Goal: Information Seeking & Learning: Find specific page/section

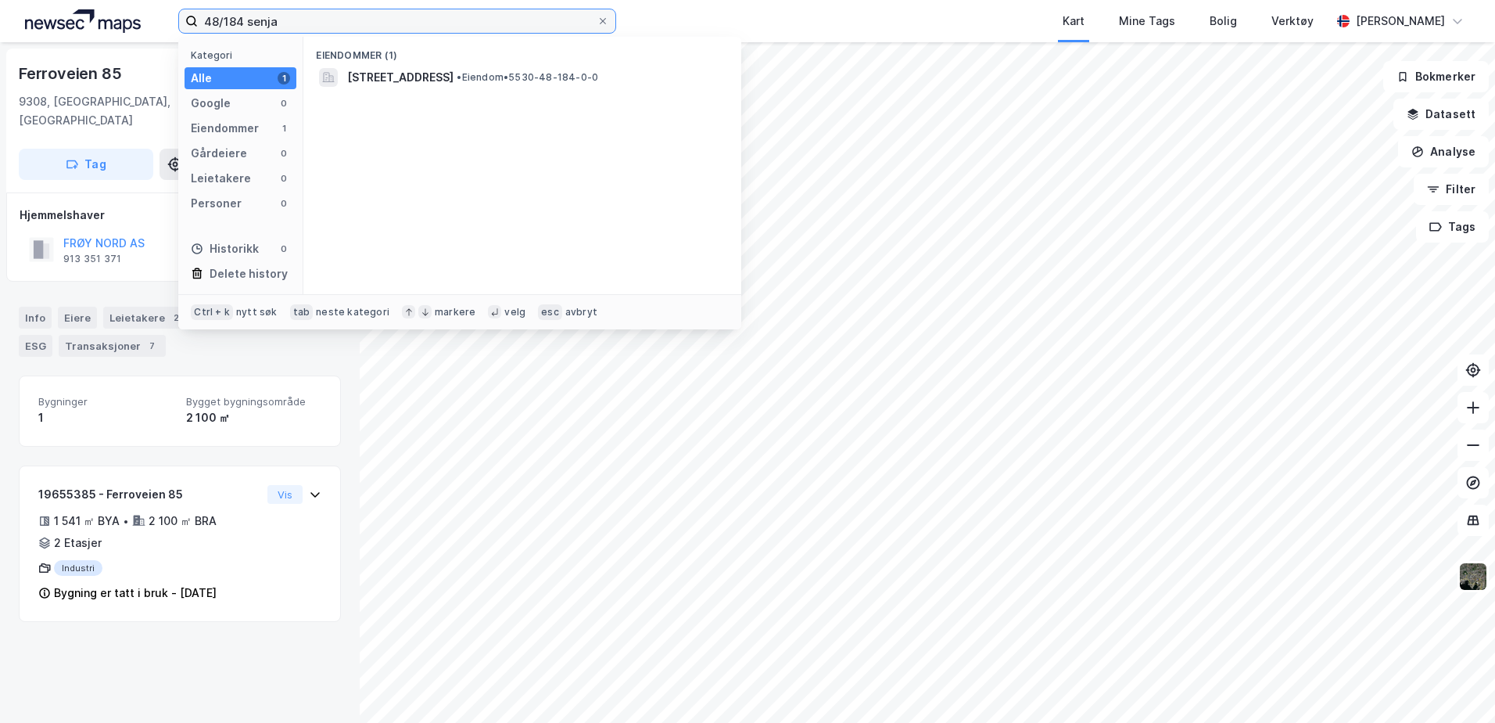
drag, startPoint x: 285, startPoint y: 21, endPoint x: 78, endPoint y: -18, distance: 210.9
click at [78, 0] on html "48/184 senja Kategori Alle 1 Google 0 Eiendommer 1 Gårdeiere 0 Leietakere 0 Per…" at bounding box center [747, 361] width 1495 height 723
type input "8/178 frøya"
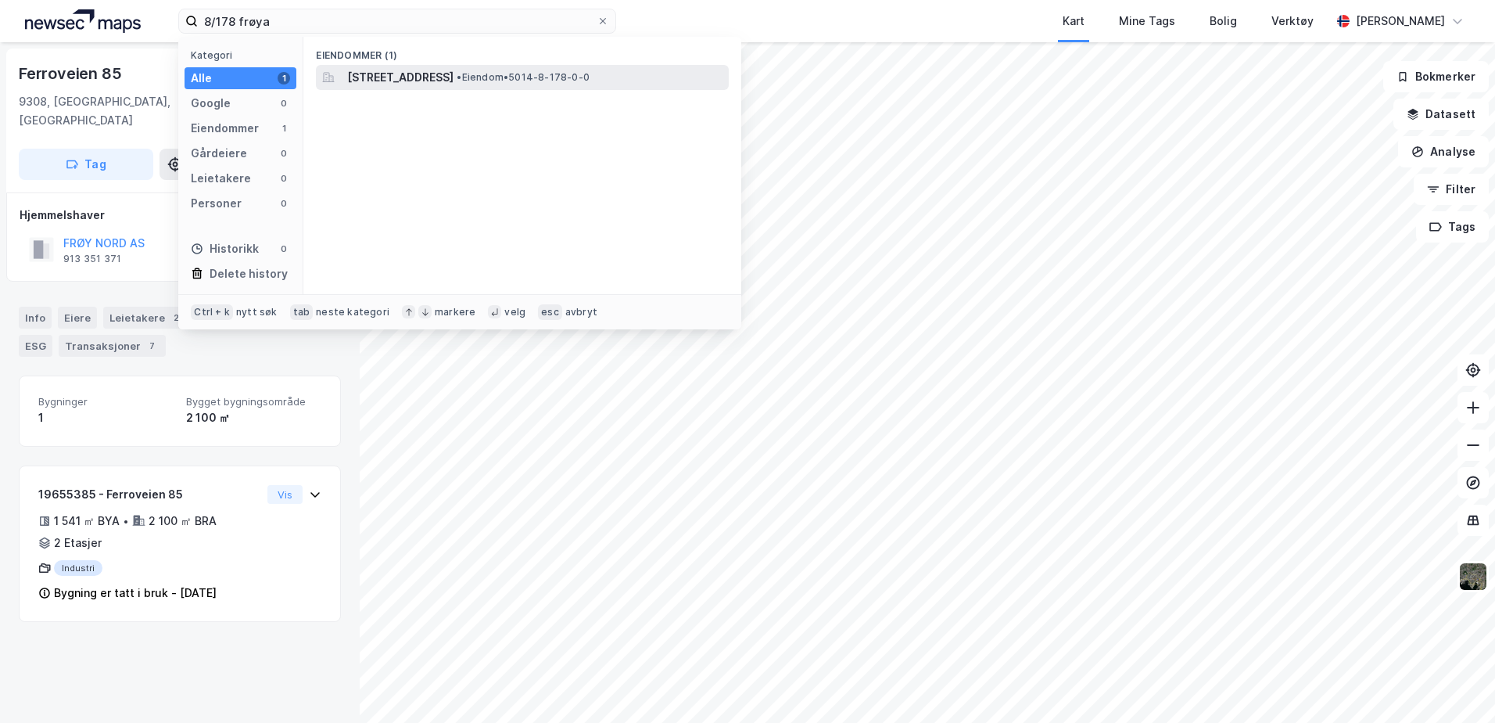
click at [454, 80] on span "[STREET_ADDRESS]" at bounding box center [400, 77] width 106 height 19
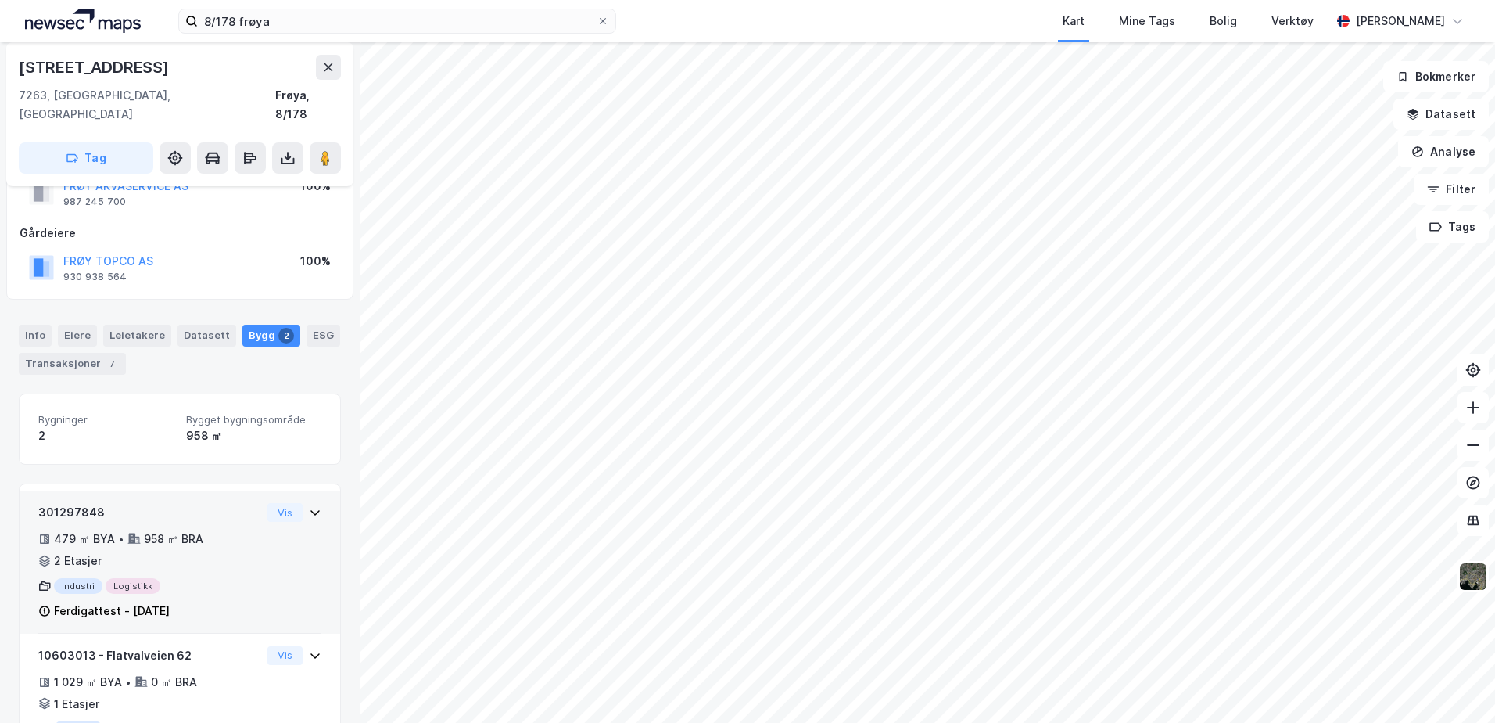
scroll to position [135, 0]
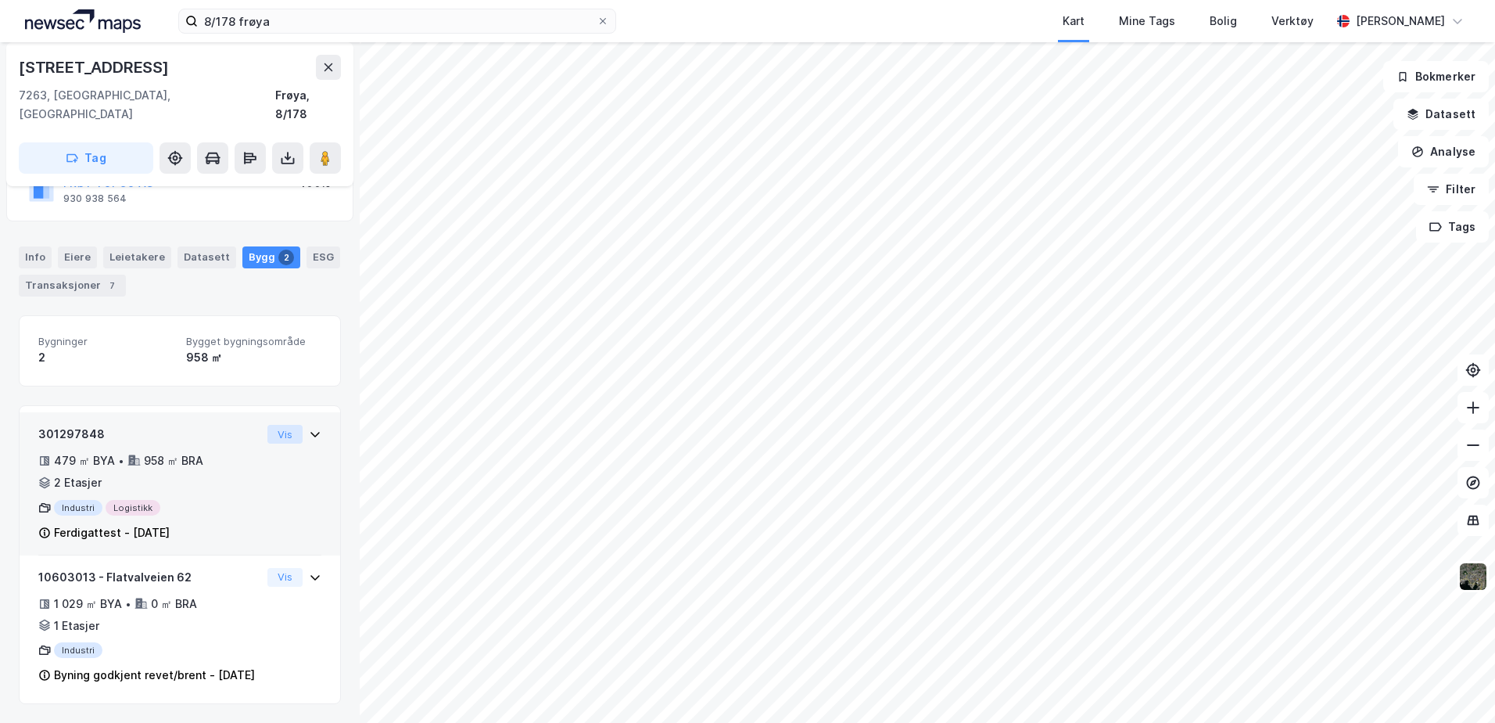
click at [277, 425] on button "Vis" at bounding box center [284, 434] width 35 height 19
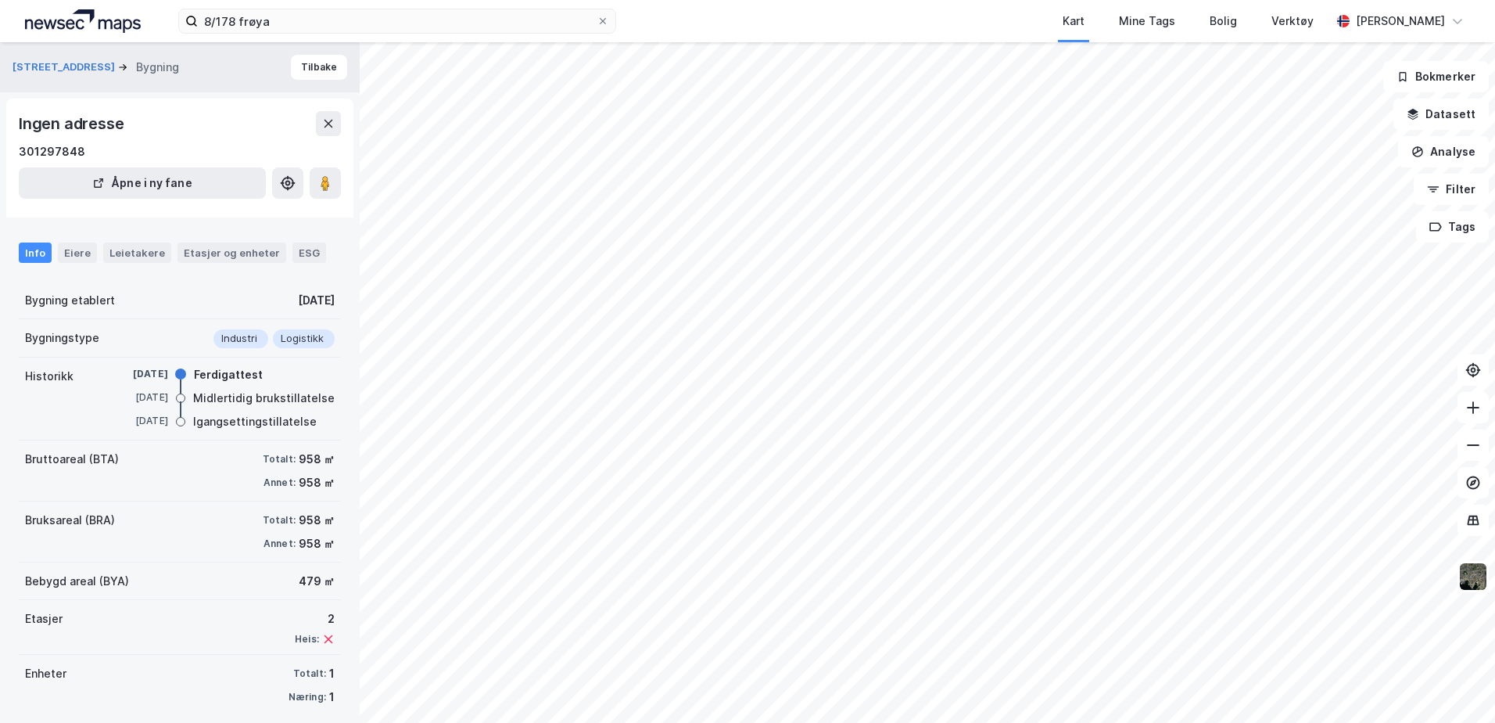
scroll to position [12, 0]
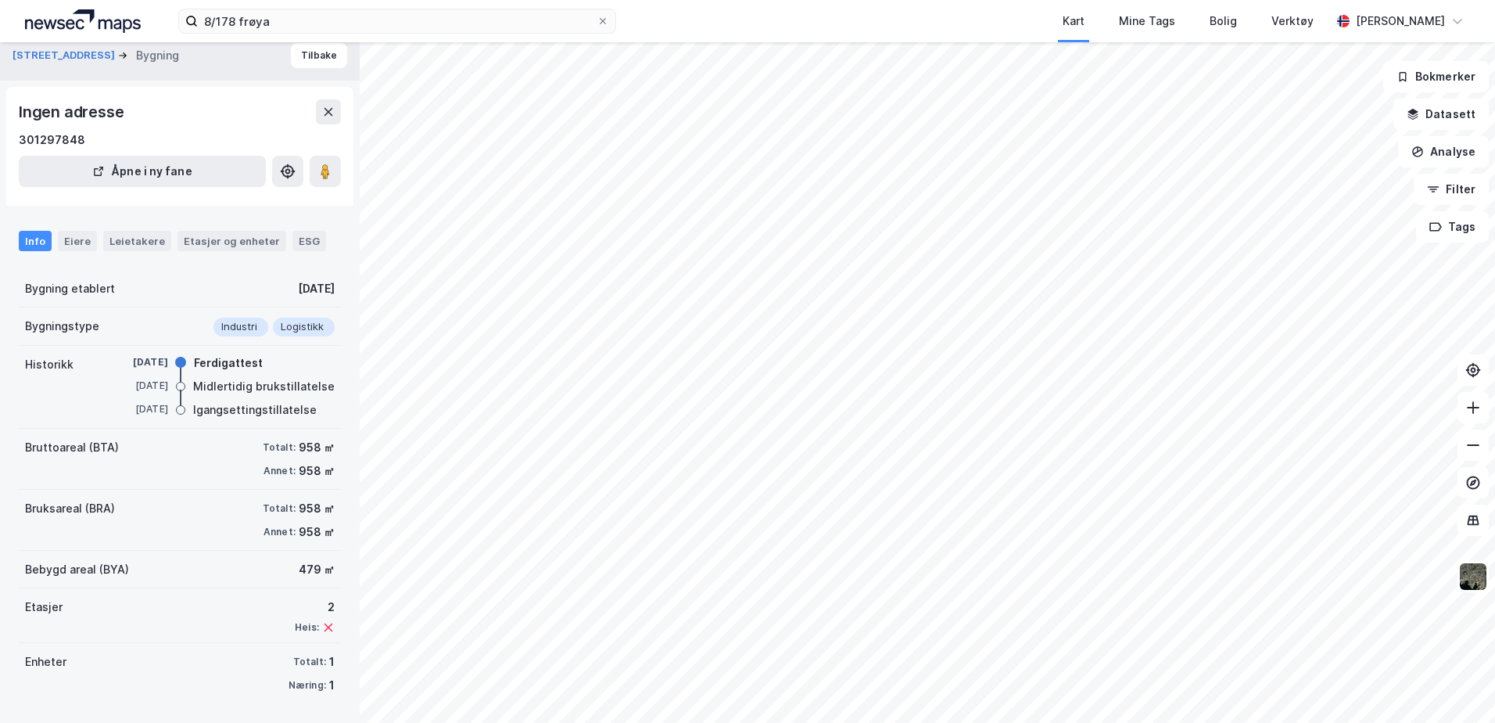
click at [228, 368] on div "Ferdigattest" at bounding box center [228, 362] width 69 height 19
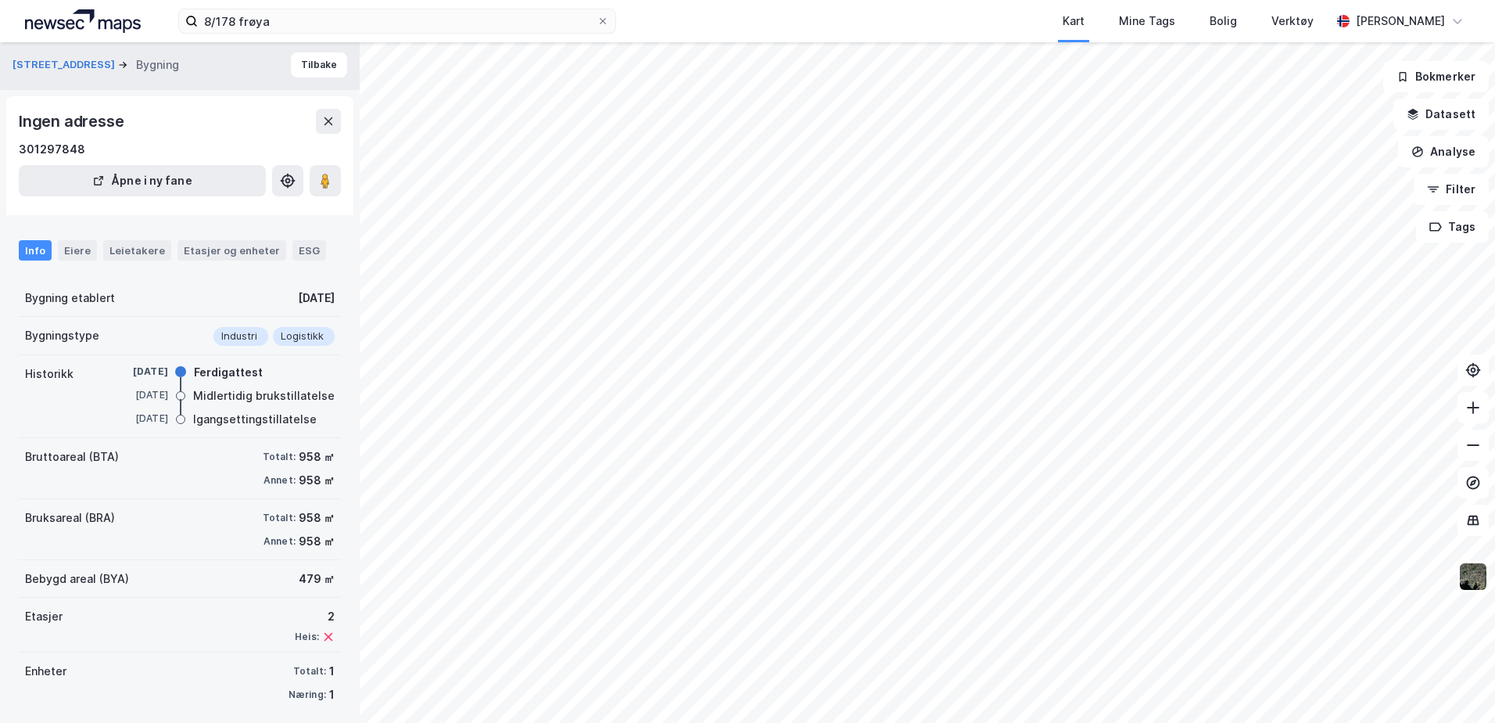
scroll to position [0, 0]
